Goal: Entertainment & Leisure: Consume media (video, audio)

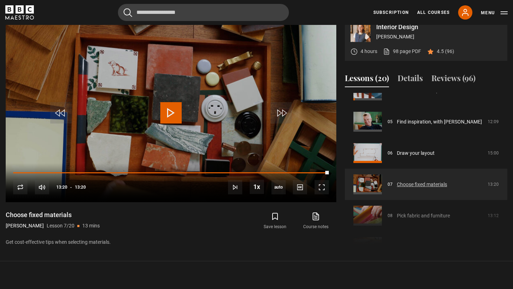
scroll to position [141, 0]
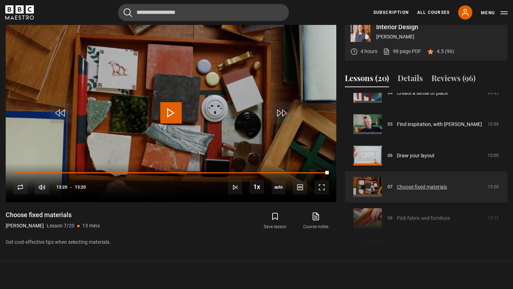
click at [399, 186] on link "Choose fixed materials" at bounding box center [422, 186] width 50 height 7
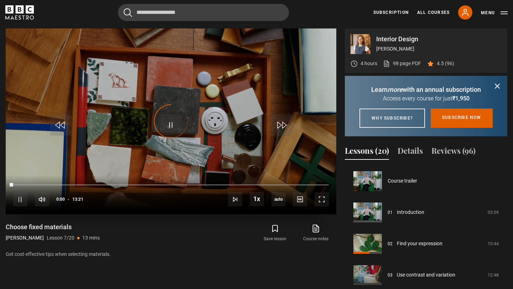
scroll to position [188, 0]
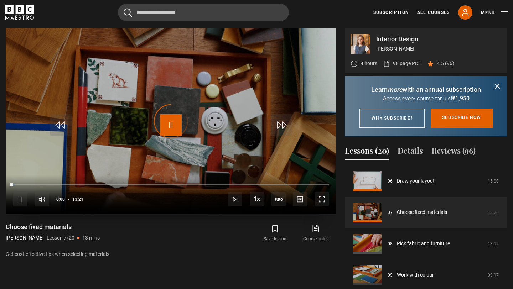
click at [173, 114] on span "Video Player" at bounding box center [170, 124] width 21 height 21
click at [323, 199] on span "Video Player" at bounding box center [321, 199] width 14 height 14
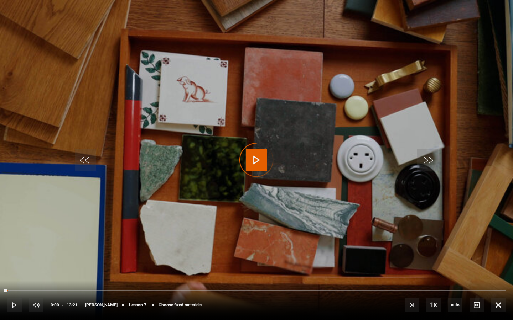
click at [127, 289] on div "Loaded : 0.00% 12:49 00:00" at bounding box center [256, 290] width 498 height 1
click at [258, 158] on span "Video Player" at bounding box center [256, 160] width 21 height 21
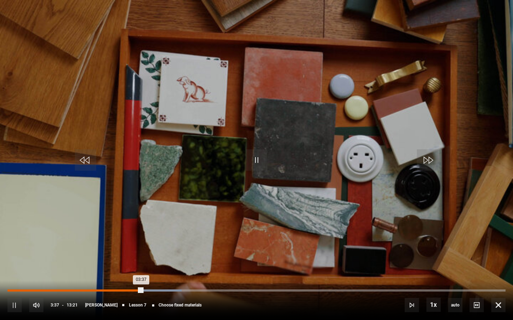
click at [19, 289] on div "Loaded : 34.96% 00:18 03:37" at bounding box center [256, 291] width 498 height 2
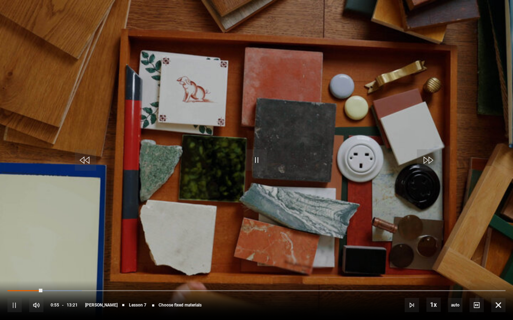
click at [46, 289] on div "10s Skip Back 10 seconds Pause 10s Skip Forward 10 seconds Loaded : 14.98% 00:5…" at bounding box center [256, 301] width 513 height 40
click at [429, 163] on span "Video Player" at bounding box center [426, 160] width 21 height 21
click at [88, 163] on span "Video Player" at bounding box center [85, 160] width 21 height 21
click at [499, 289] on span "Video Player" at bounding box center [498, 305] width 14 height 14
